Goal: Task Accomplishment & Management: Use online tool/utility

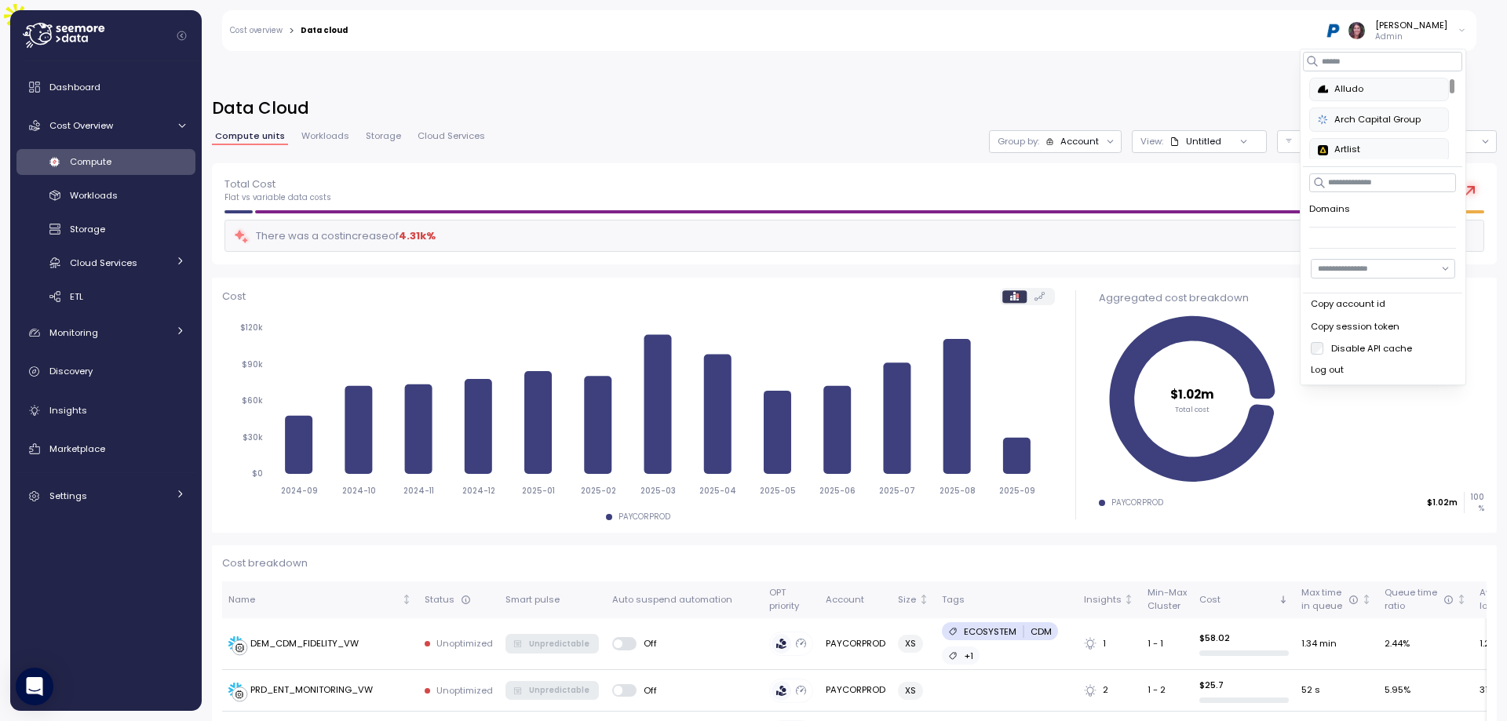
scroll to position [1098, 0]
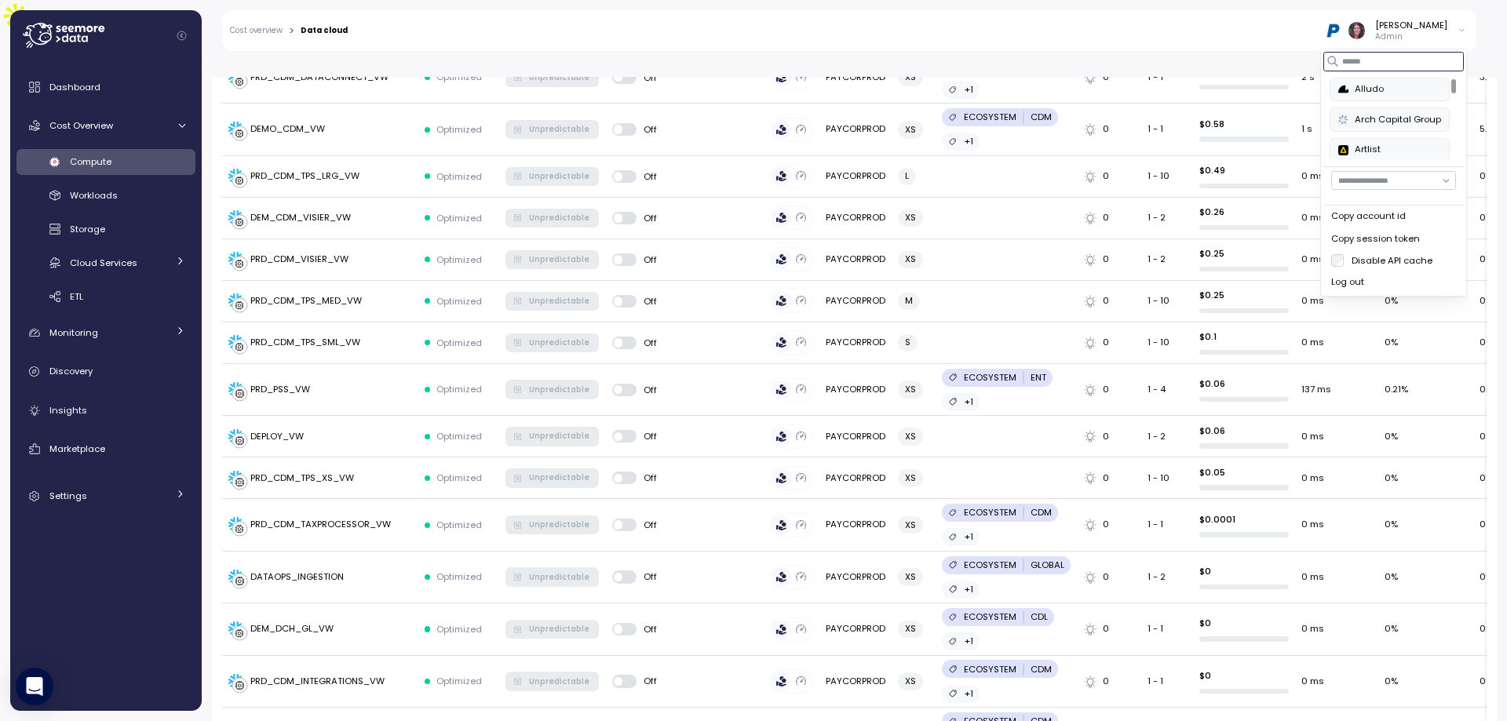
click at [1386, 64] on input at bounding box center [1394, 61] width 141 height 19
click at [1382, 94] on div "PAGAYA" at bounding box center [1378, 89] width 81 height 14
type input "******"
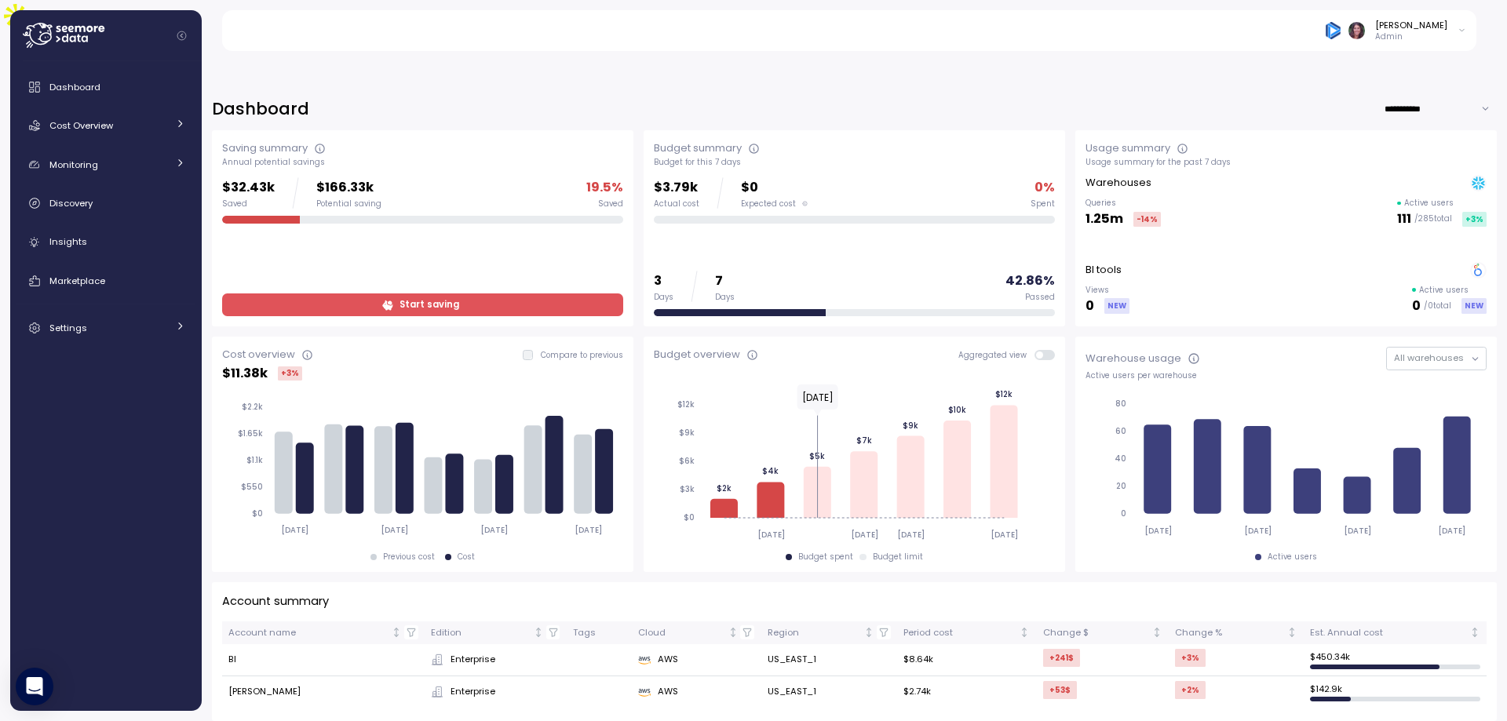
click at [303, 294] on span "Start saving" at bounding box center [421, 304] width 381 height 21
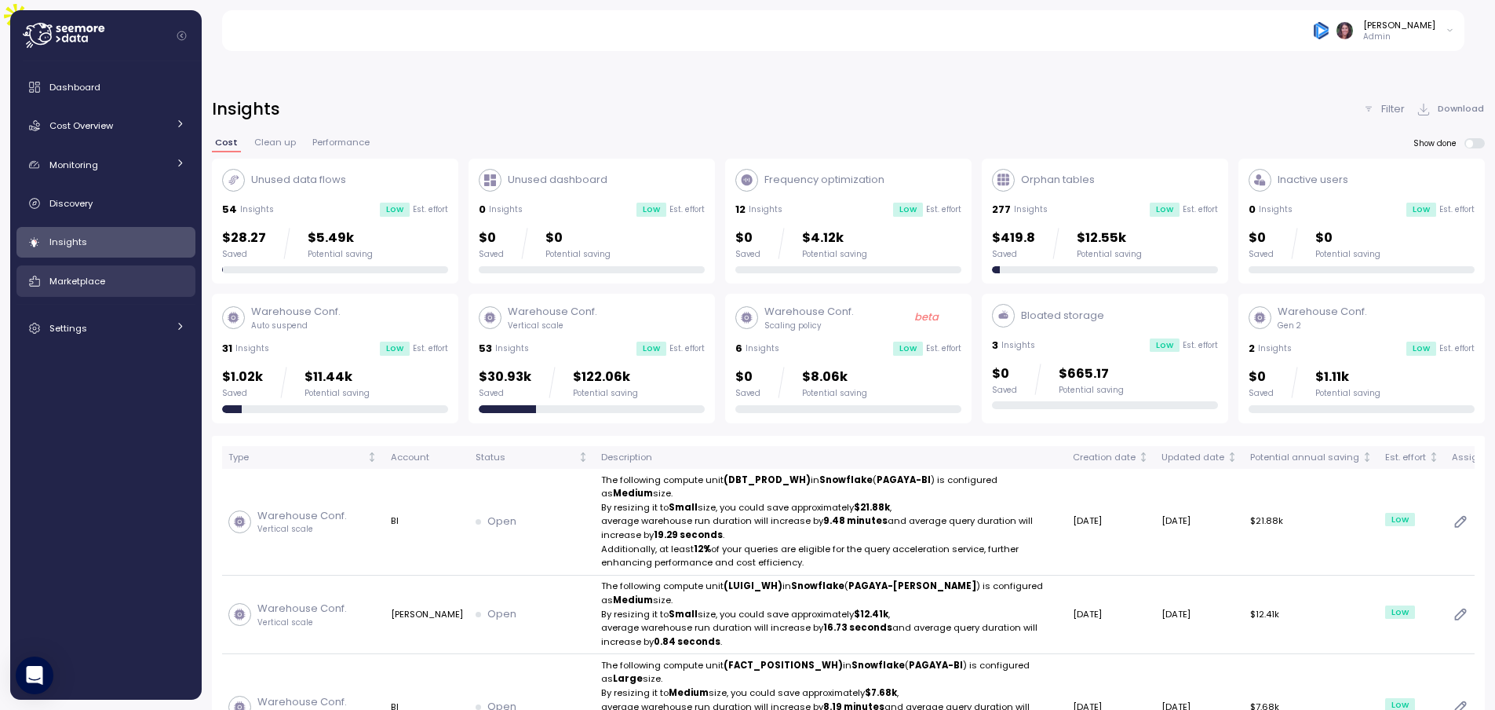
click at [64, 281] on span "Marketplace" at bounding box center [77, 281] width 56 height 13
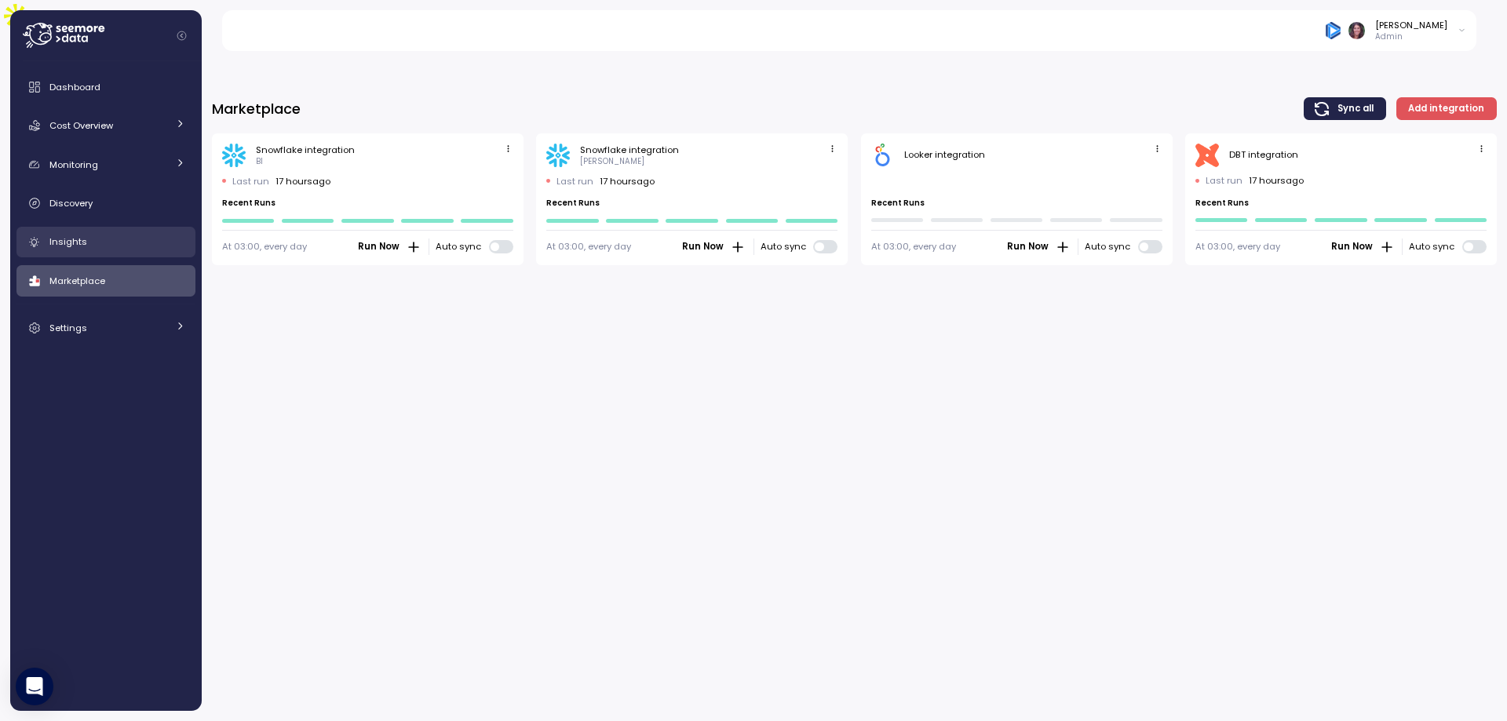
click at [68, 246] on span "Insights" at bounding box center [68, 242] width 38 height 13
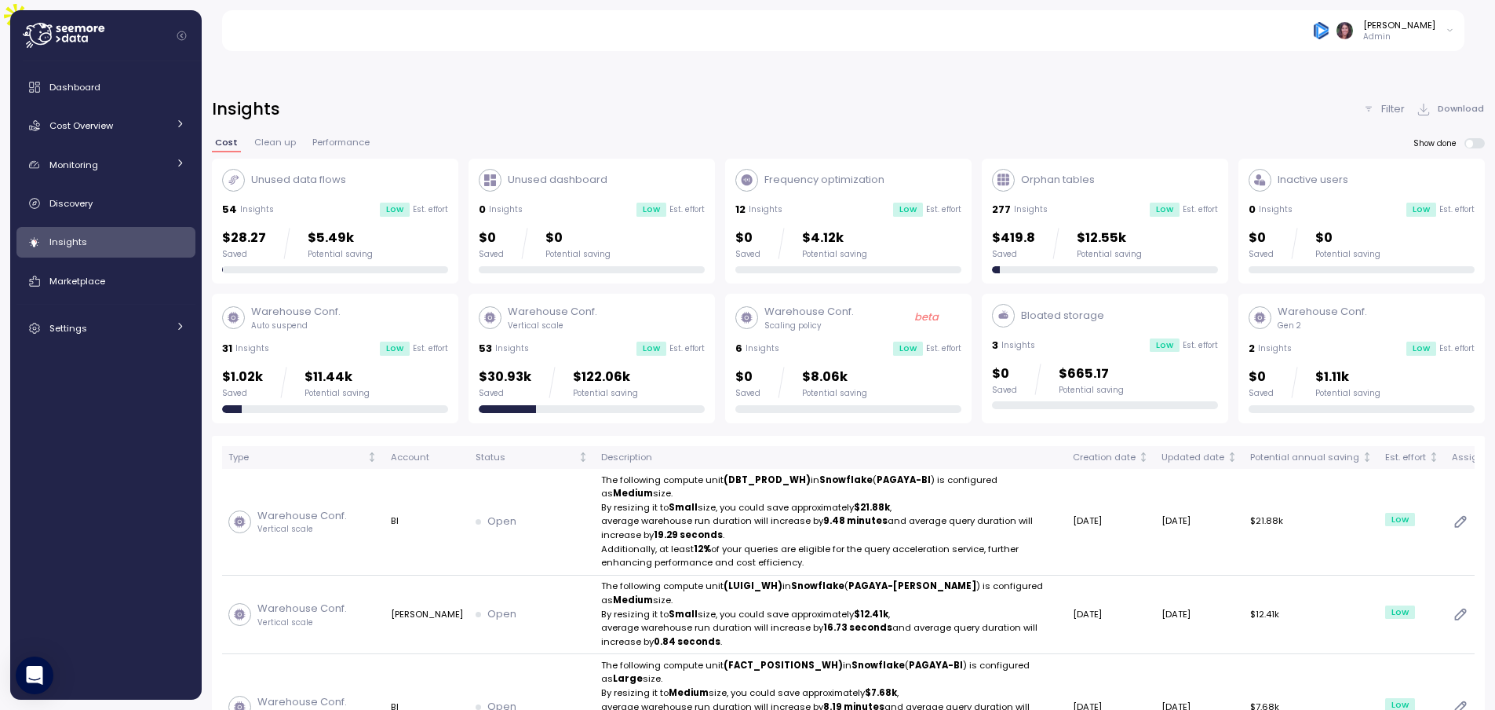
click at [281, 138] on span "Clean up" at bounding box center [275, 142] width 42 height 9
